Goal: Transaction & Acquisition: Purchase product/service

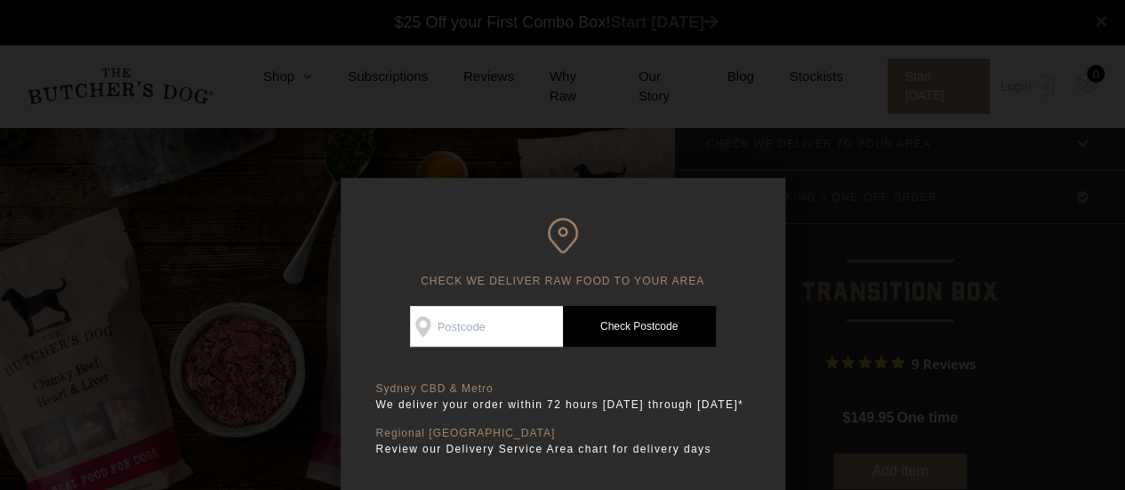
click at [517, 317] on input "Check Availability At" at bounding box center [486, 326] width 153 height 41
type input "2281"
click at [622, 332] on link "Check Postcode" at bounding box center [639, 326] width 153 height 41
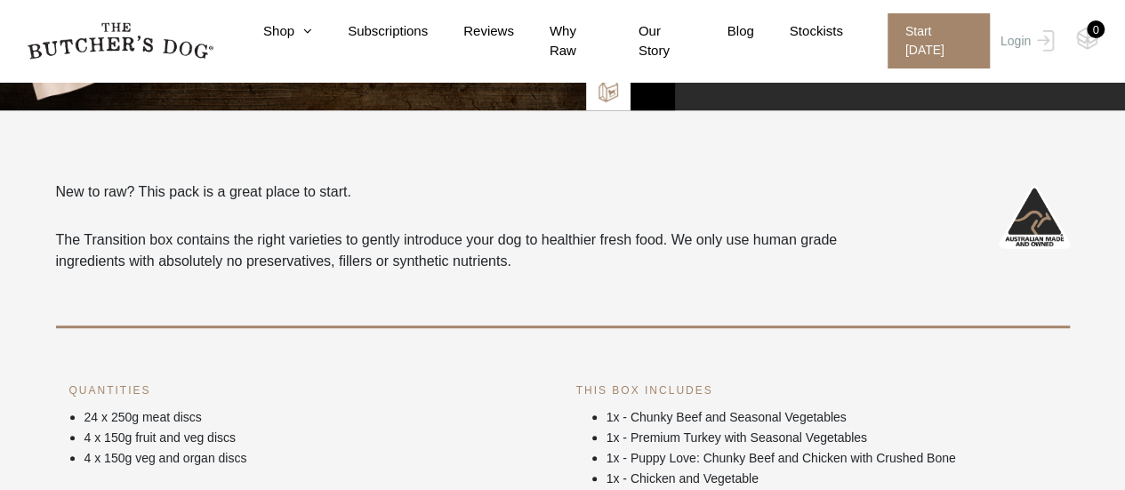
scroll to position [445, 0]
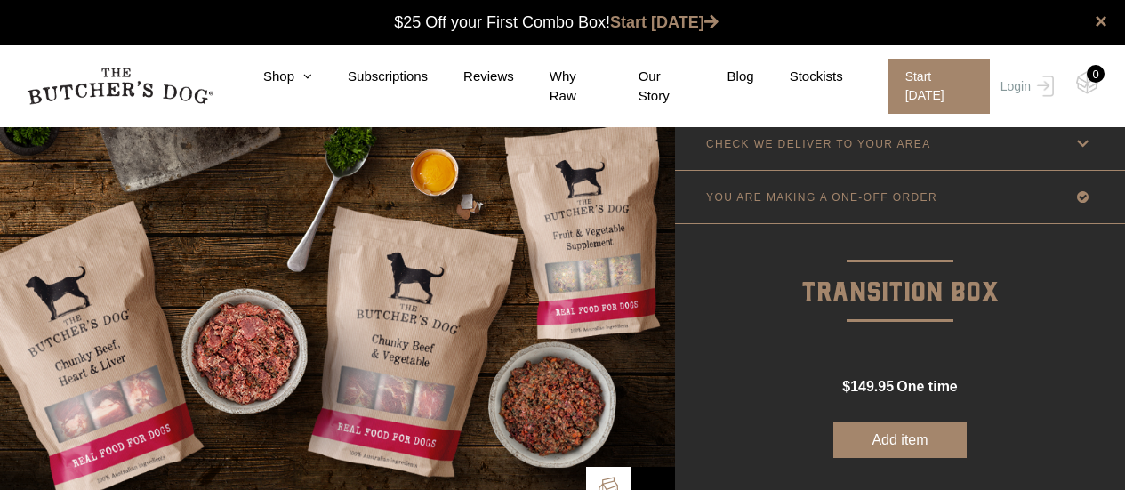
scroll to position [445, 0]
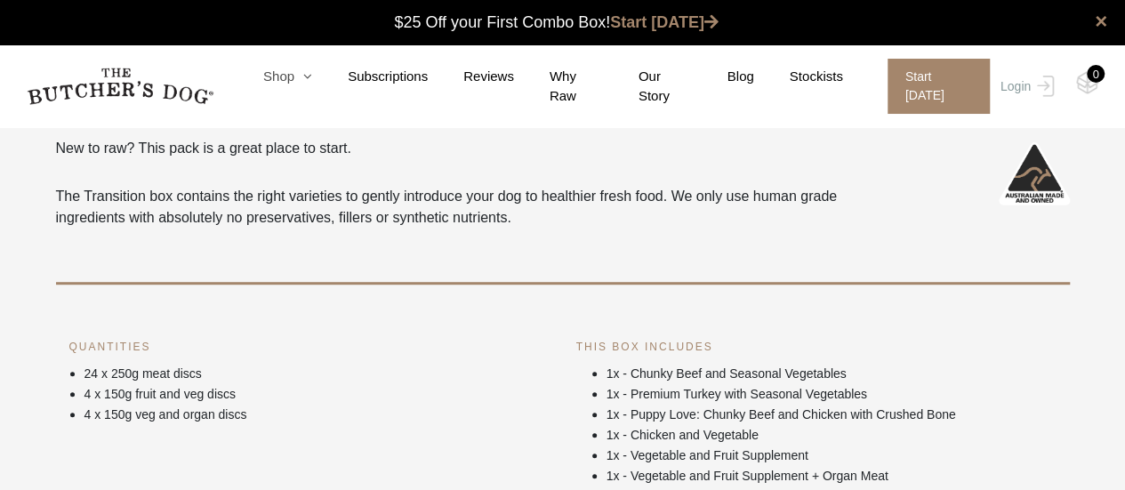
click at [310, 83] on icon at bounding box center [303, 75] width 18 height 13
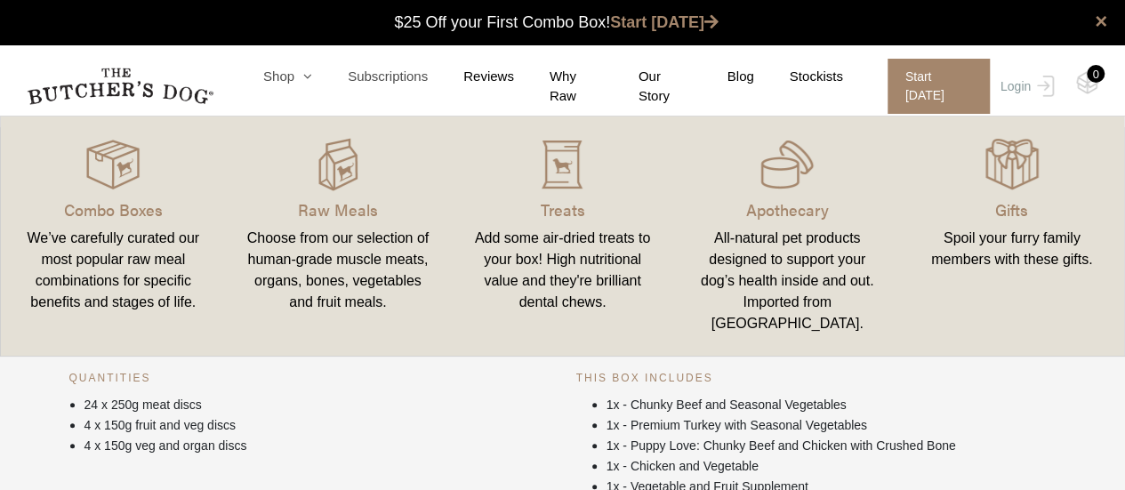
scroll to position [0, 0]
click at [339, 211] on p "Raw Meals" at bounding box center [338, 209] width 182 height 24
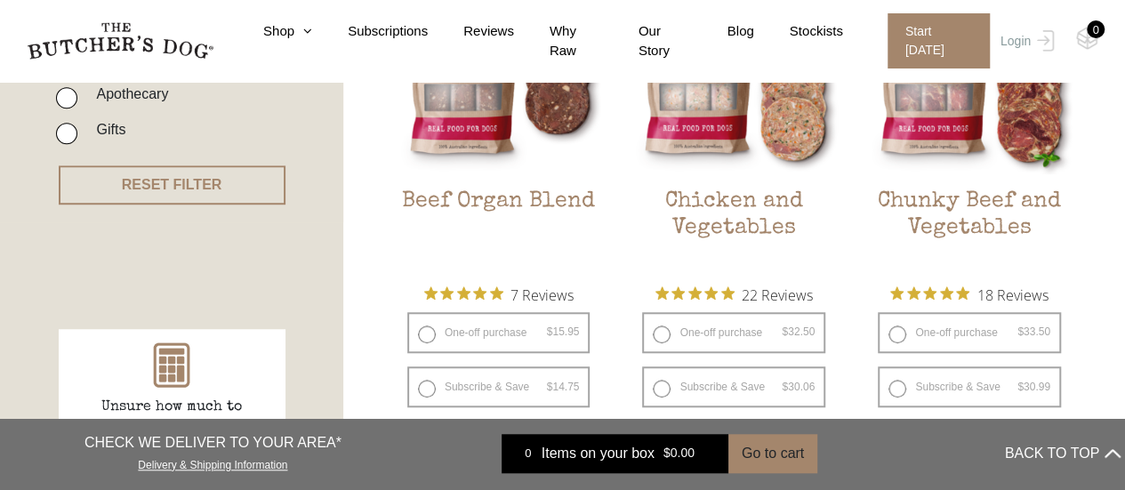
scroll to position [534, 0]
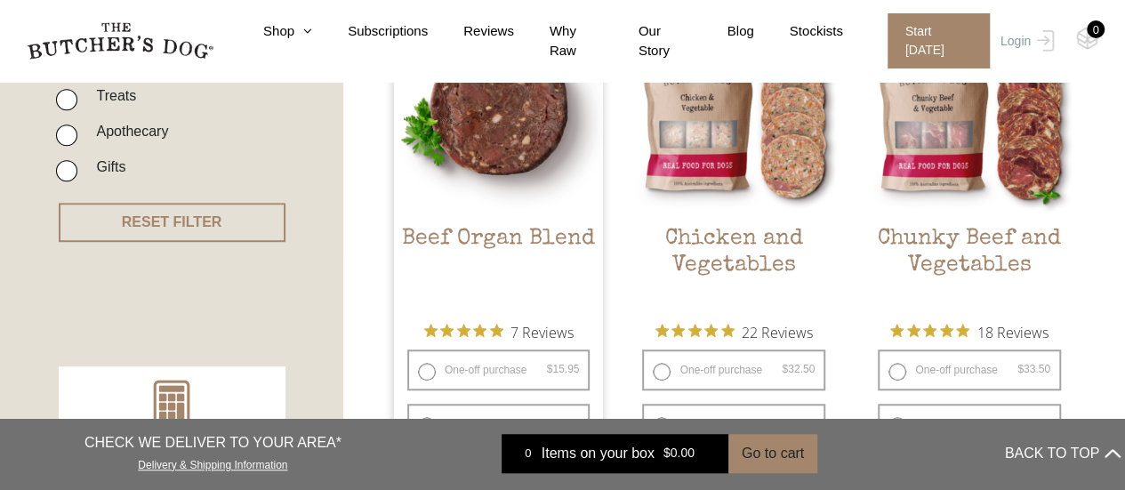
click at [483, 136] on img at bounding box center [499, 107] width 210 height 210
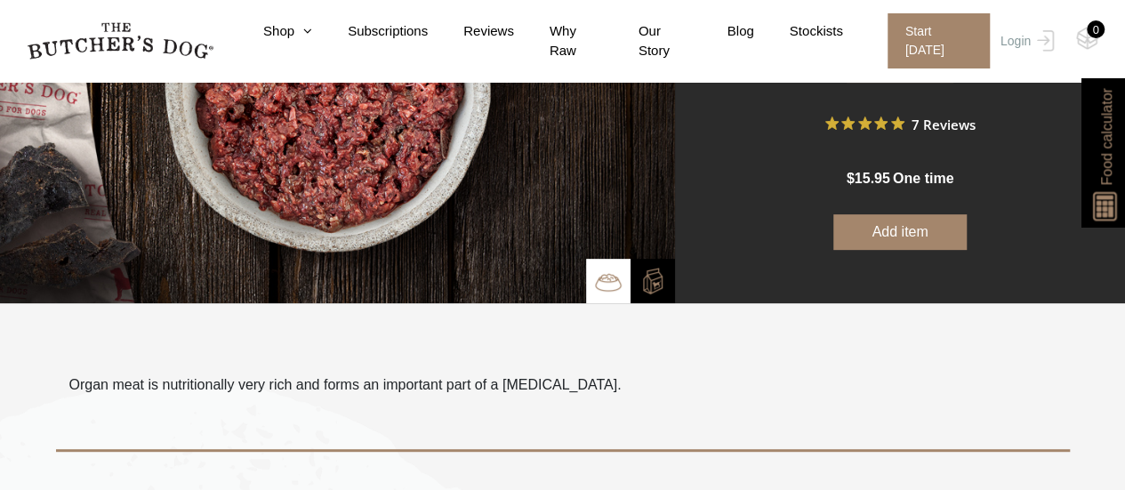
scroll to position [267, 0]
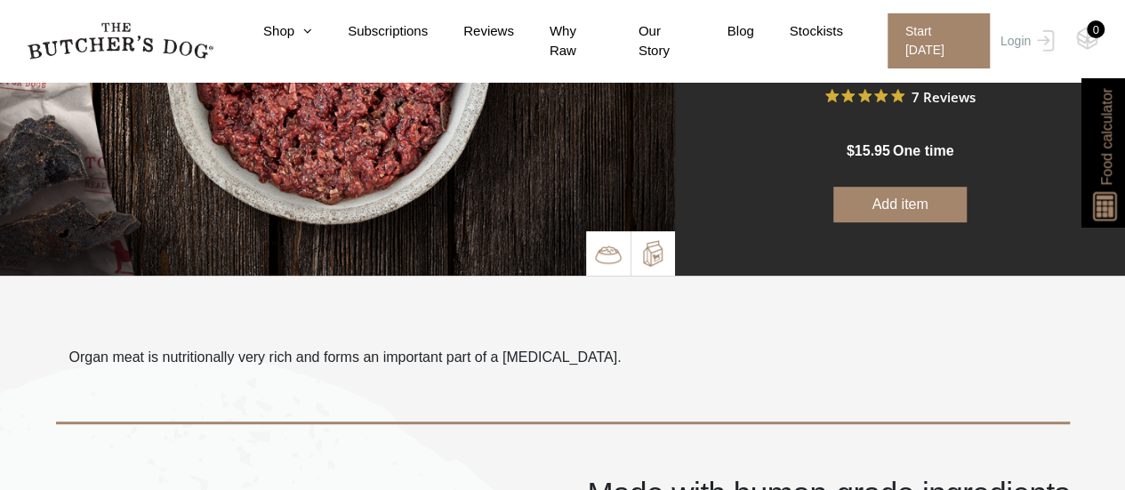
click at [656, 241] on img at bounding box center [652, 253] width 27 height 27
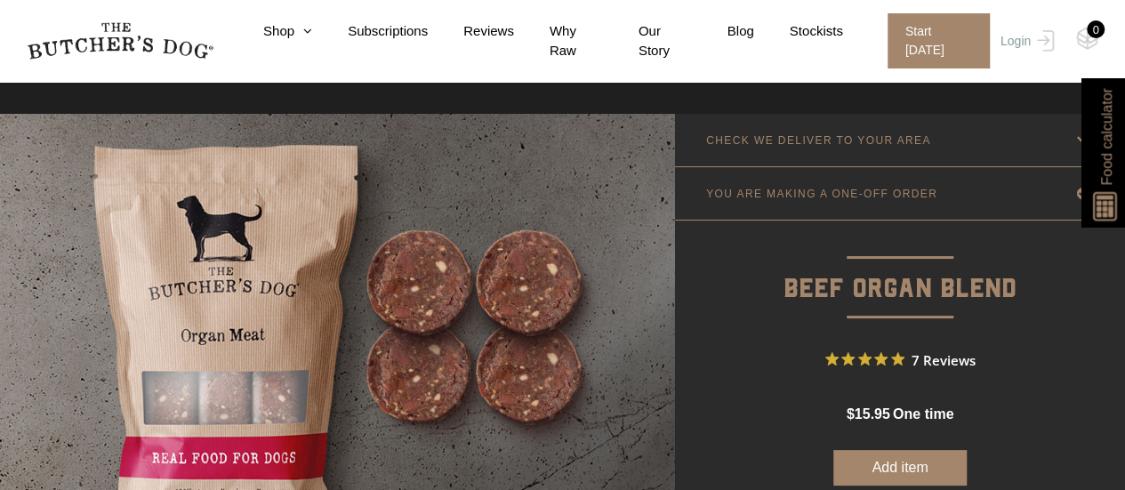
scroll to position [0, 0]
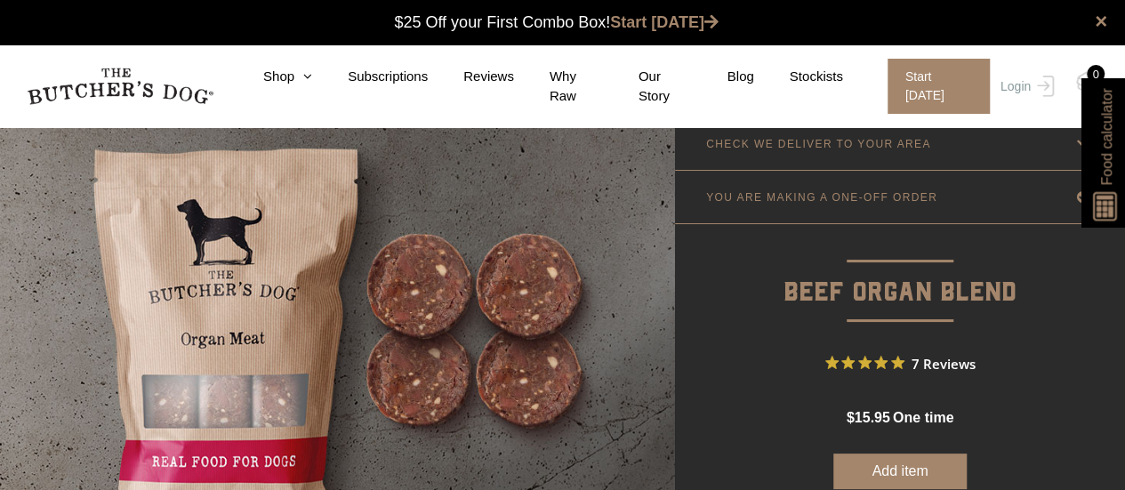
click at [884, 208] on link "YOU ARE MAKING A ONE-OFF ORDER" at bounding box center [900, 197] width 450 height 52
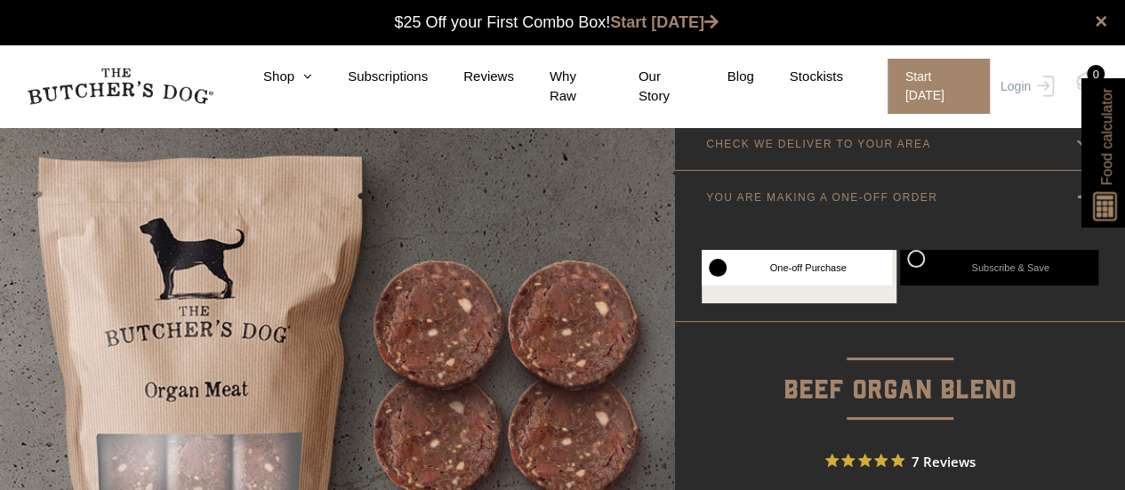
click at [884, 205] on link "YOU ARE MAKING A ONE-OFF ORDER" at bounding box center [900, 197] width 450 height 52
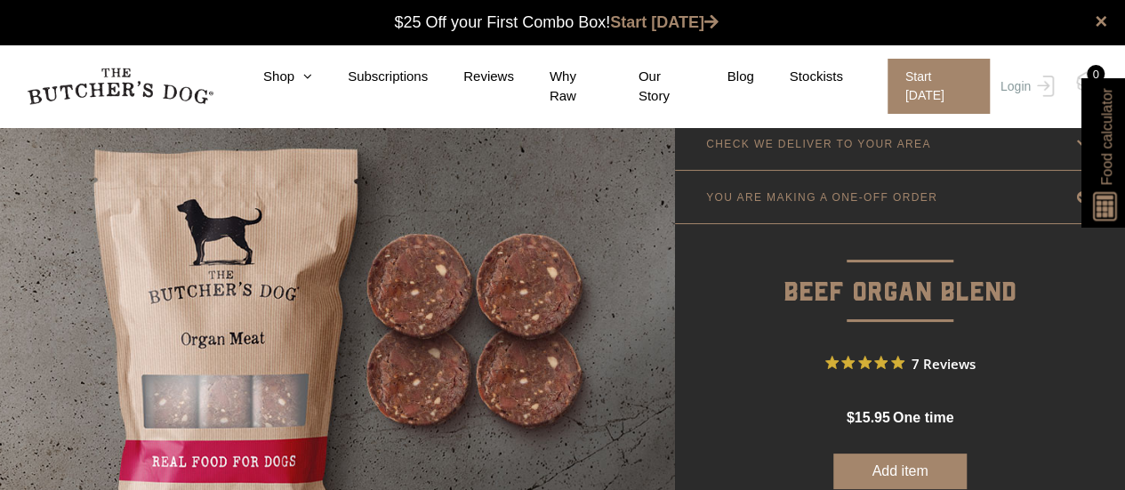
click at [892, 138] on p "CHECK WE DELIVER TO YOUR AREA" at bounding box center [818, 144] width 225 height 12
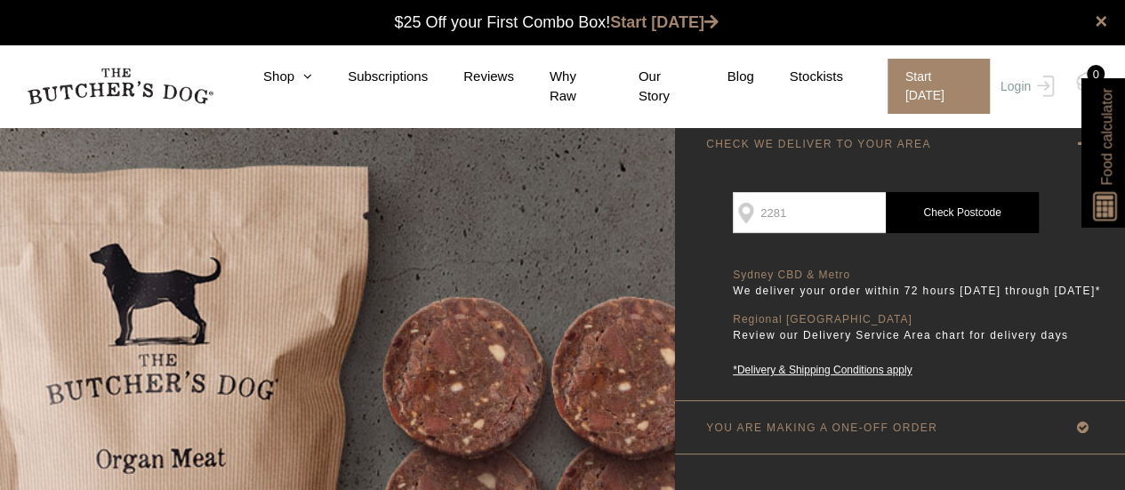
click at [892, 138] on p "CHECK WE DELIVER TO YOUR AREA" at bounding box center [818, 144] width 225 height 12
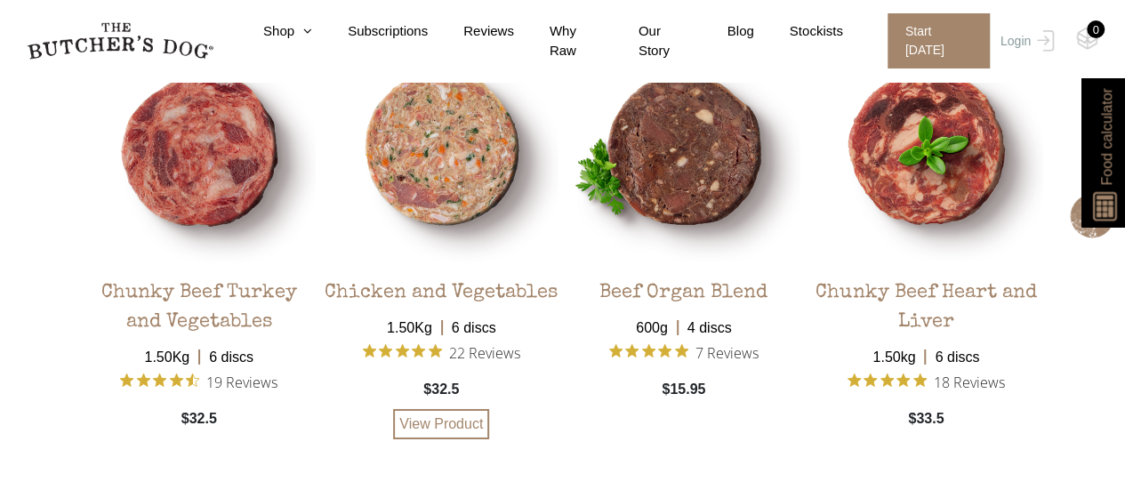
scroll to position [2845, 0]
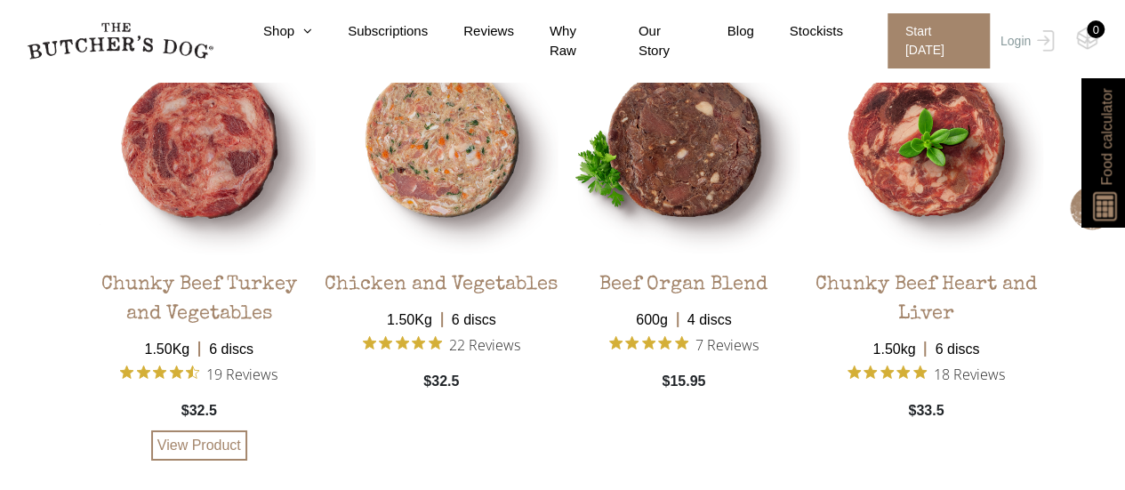
click at [180, 373] on icon "Rated 4.7 out of 5 stars from 19 reviews. Jump to reviews." at bounding box center [176, 371] width 13 height 13
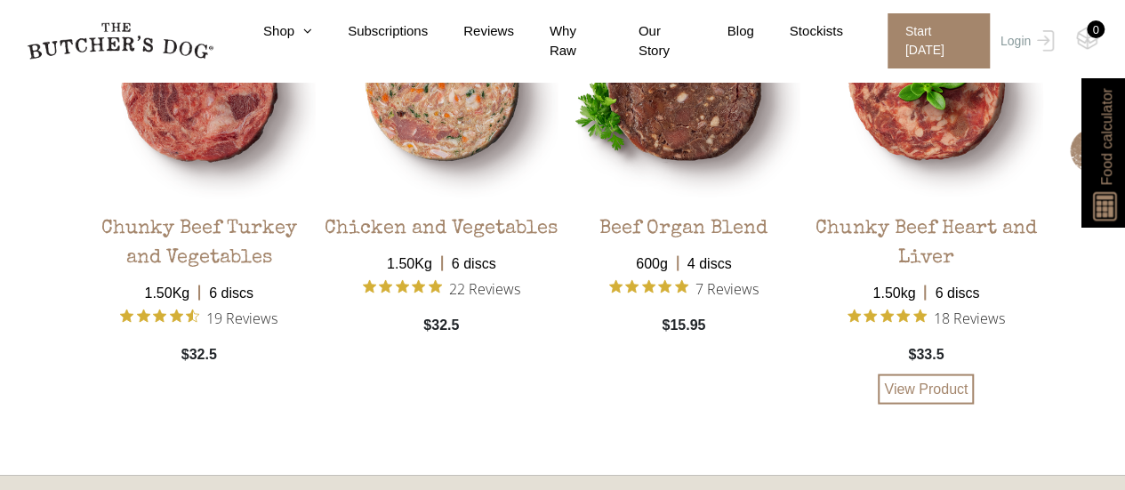
scroll to position [1626, 0]
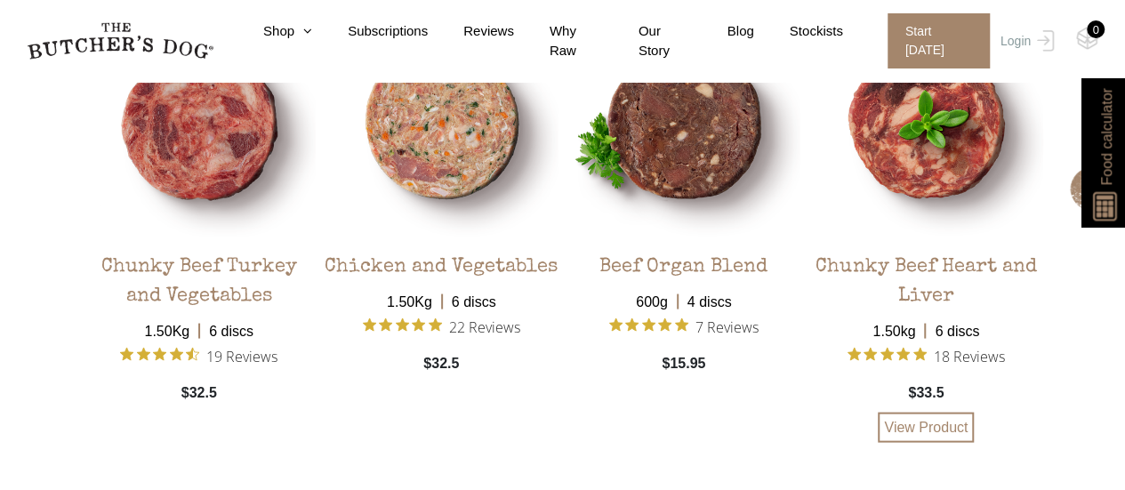
click at [903, 257] on div "Chunky Beef Heart and Liver" at bounding box center [926, 275] width 234 height 72
click at [926, 419] on link "View Product" at bounding box center [926, 427] width 96 height 30
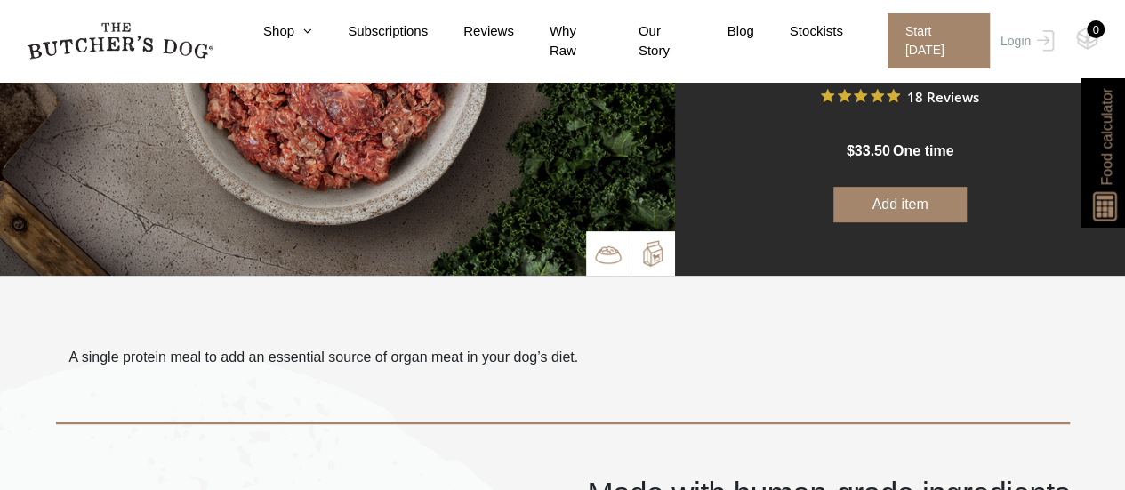
click at [640, 253] on img at bounding box center [652, 253] width 27 height 27
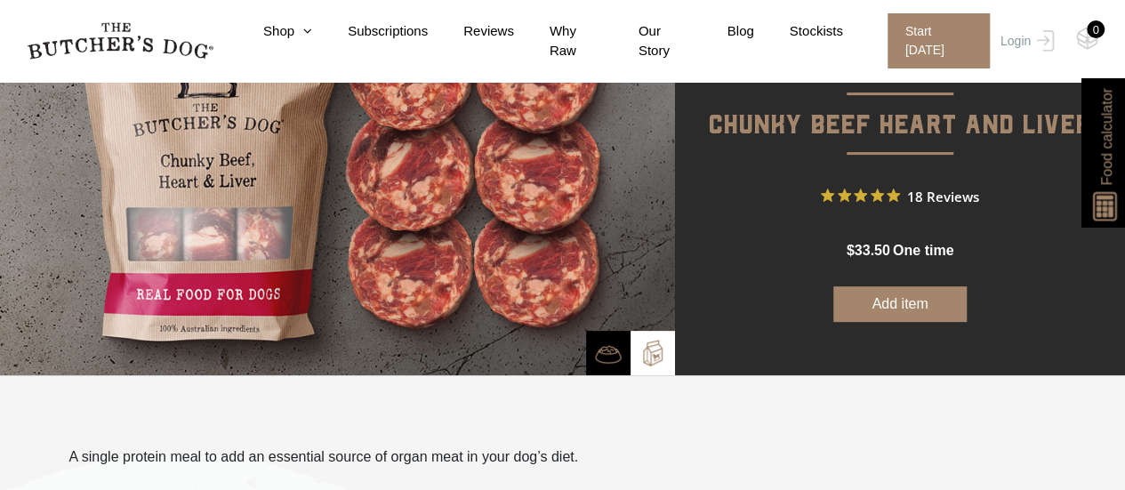
scroll to position [267, 0]
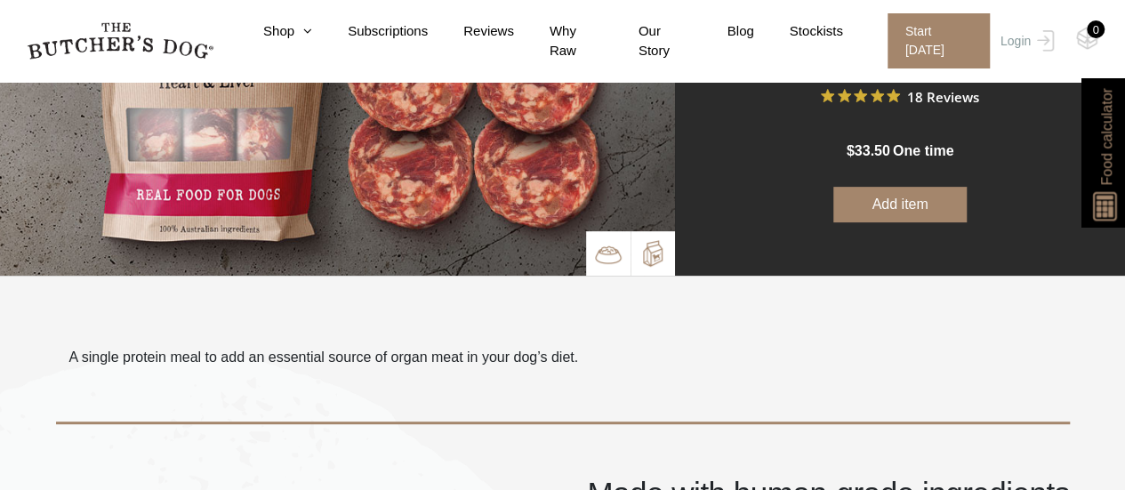
click at [617, 259] on img at bounding box center [608, 254] width 27 height 27
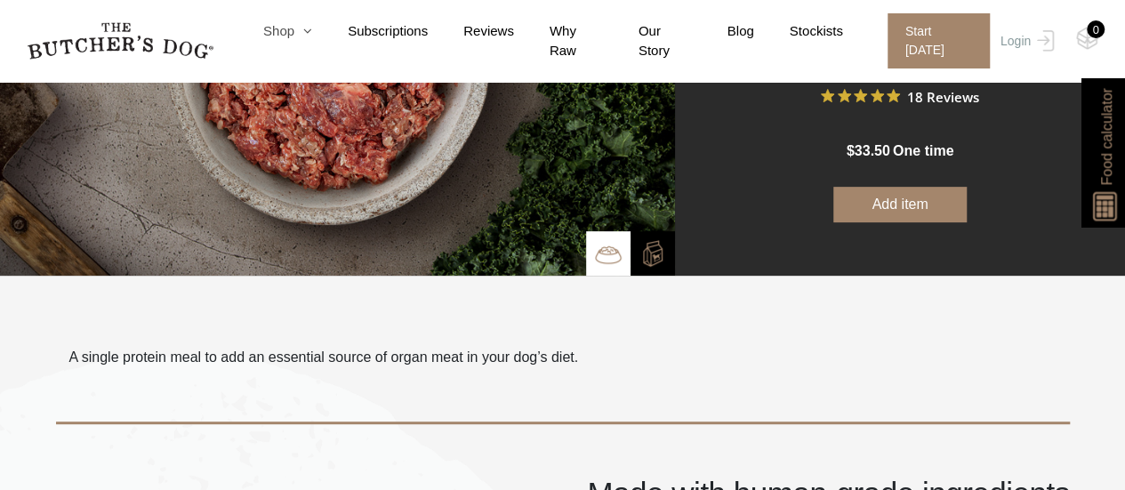
click at [311, 33] on icon at bounding box center [303, 30] width 18 height 13
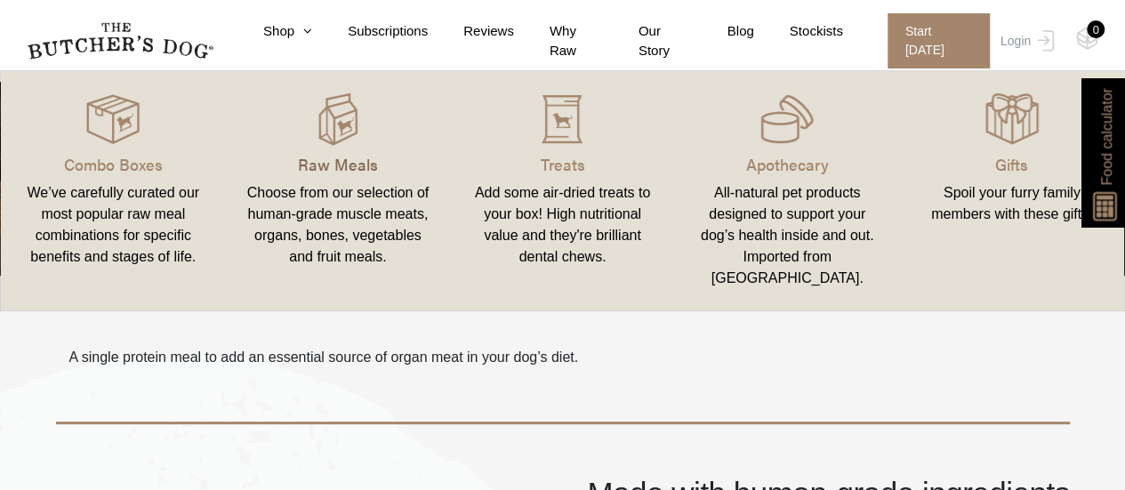
click at [319, 164] on p "Raw Meals" at bounding box center [338, 164] width 182 height 24
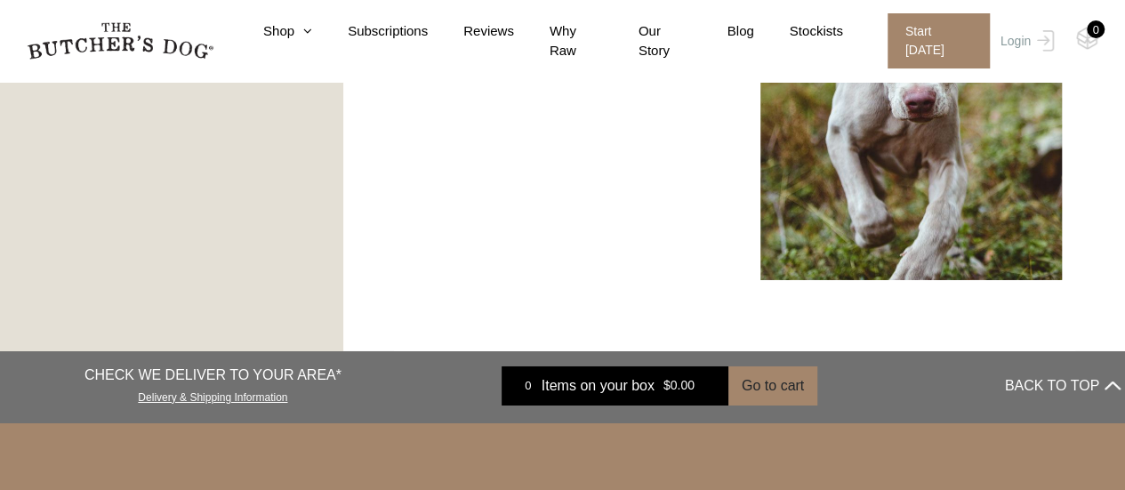
scroll to position [3331, 0]
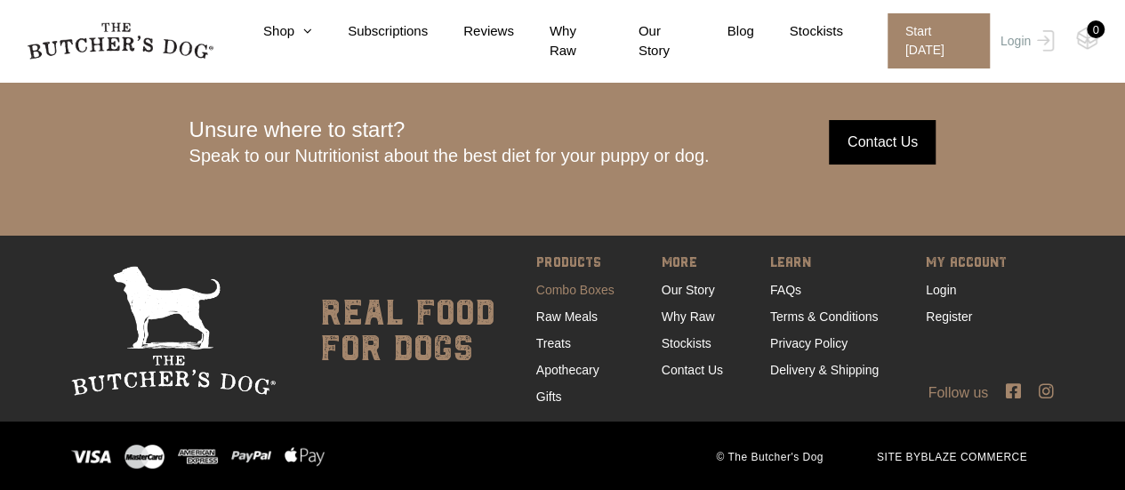
click at [588, 291] on link "Combo Boxes" at bounding box center [575, 290] width 78 height 14
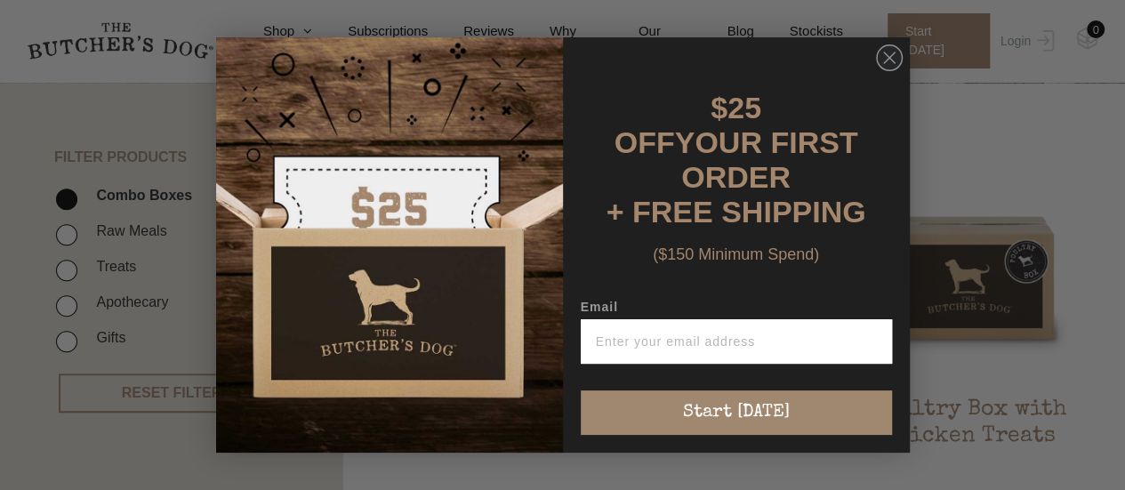
scroll to position [445, 0]
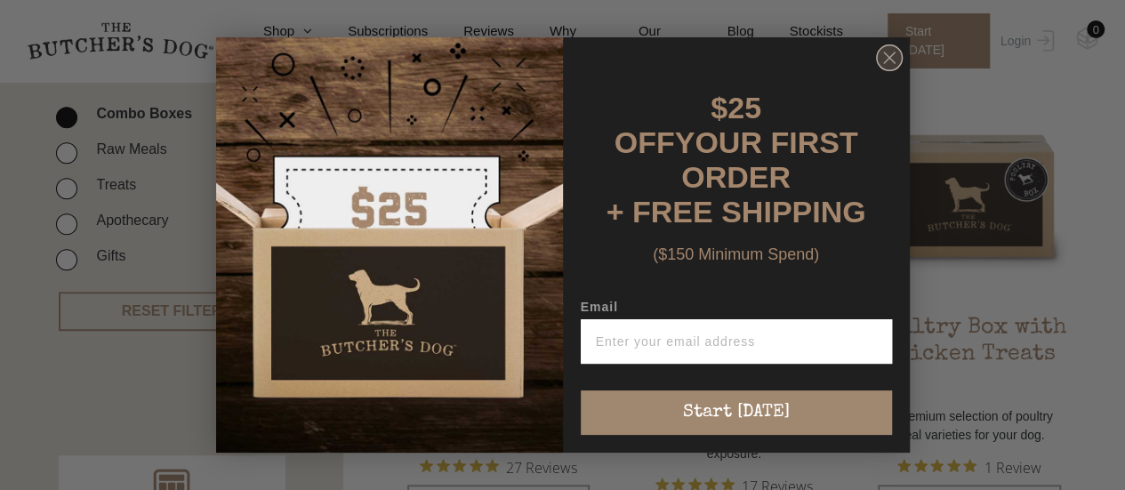
click at [893, 63] on icon "Close dialog" at bounding box center [889, 57] width 11 height 11
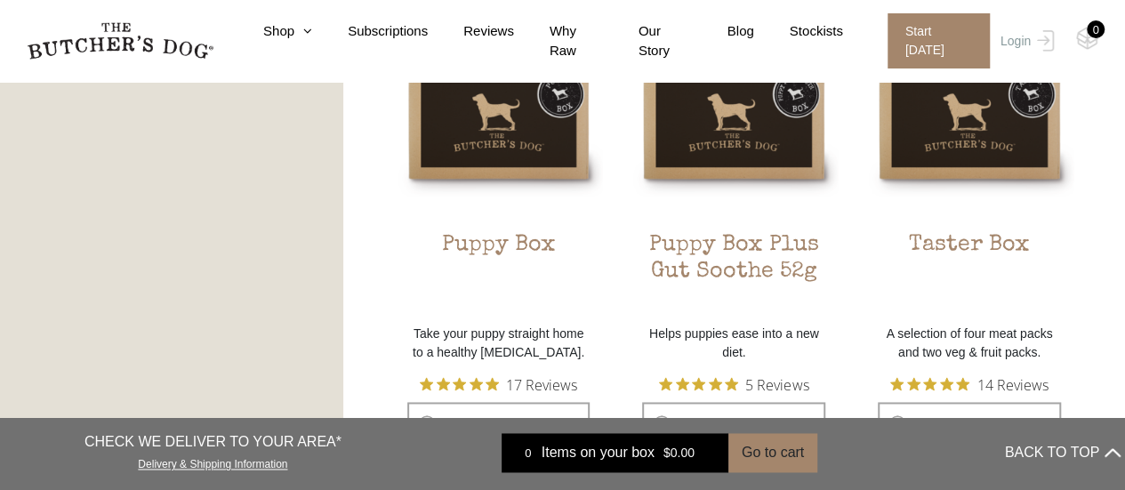
scroll to position [1156, 0]
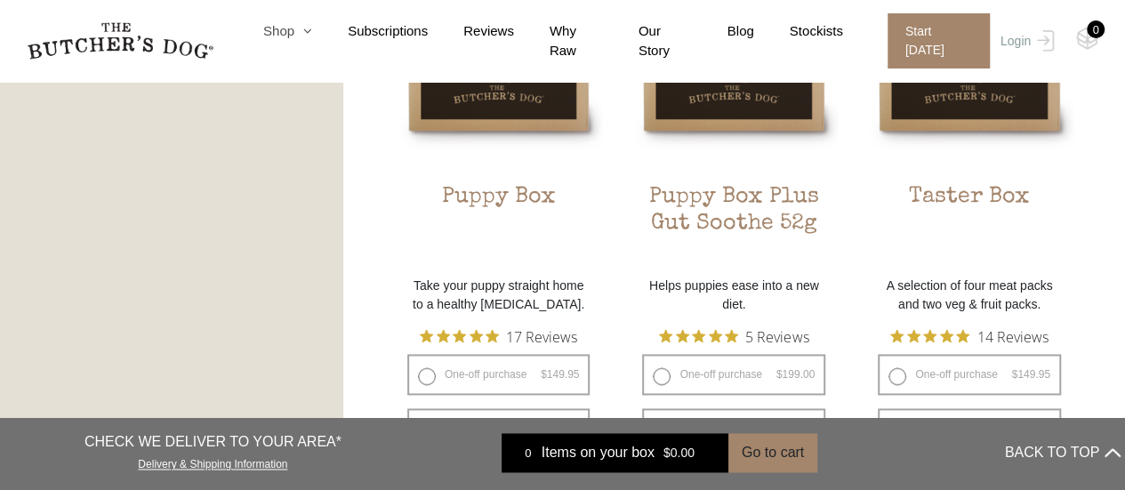
click at [297, 38] on link "Shop" at bounding box center [270, 31] width 84 height 20
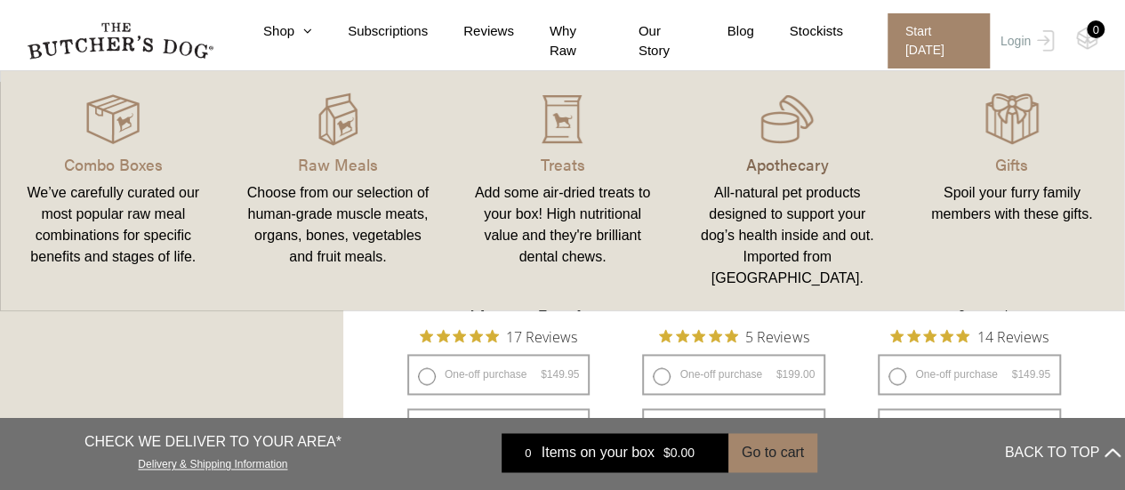
click at [782, 166] on p "Apothecary" at bounding box center [787, 164] width 182 height 24
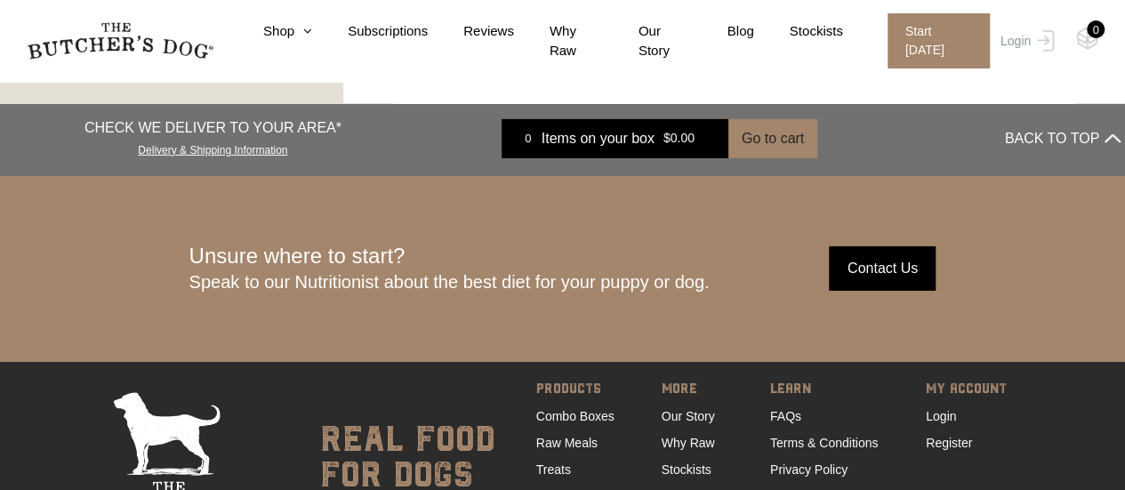
scroll to position [3007, 0]
